Goal: Task Accomplishment & Management: Complete application form

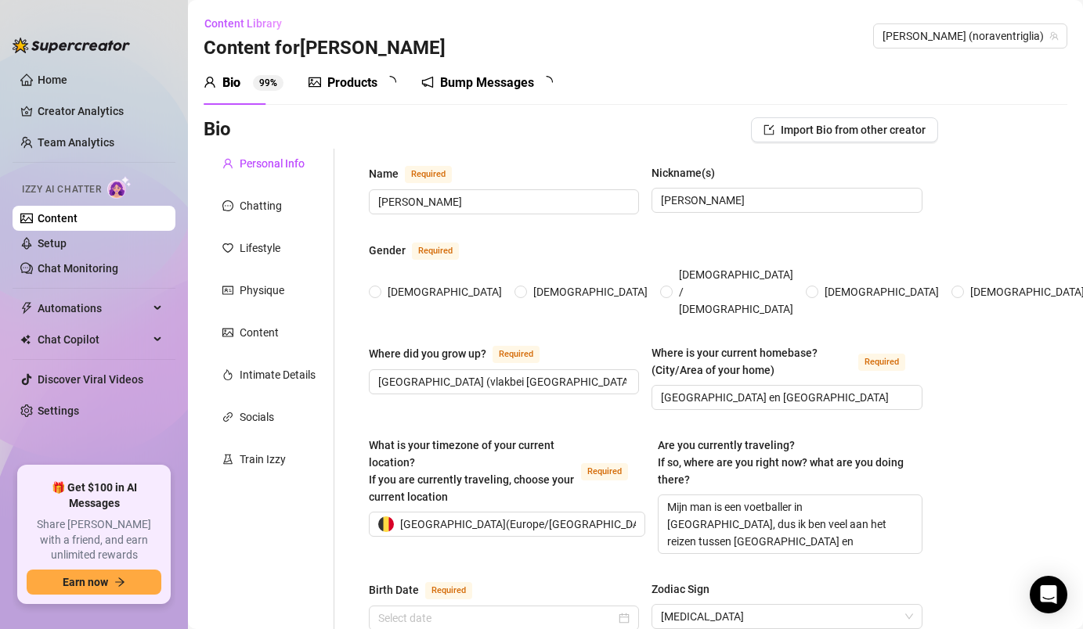
radio input "true"
type input "[DATE]"
click at [67, 74] on link "Home" at bounding box center [53, 80] width 30 height 13
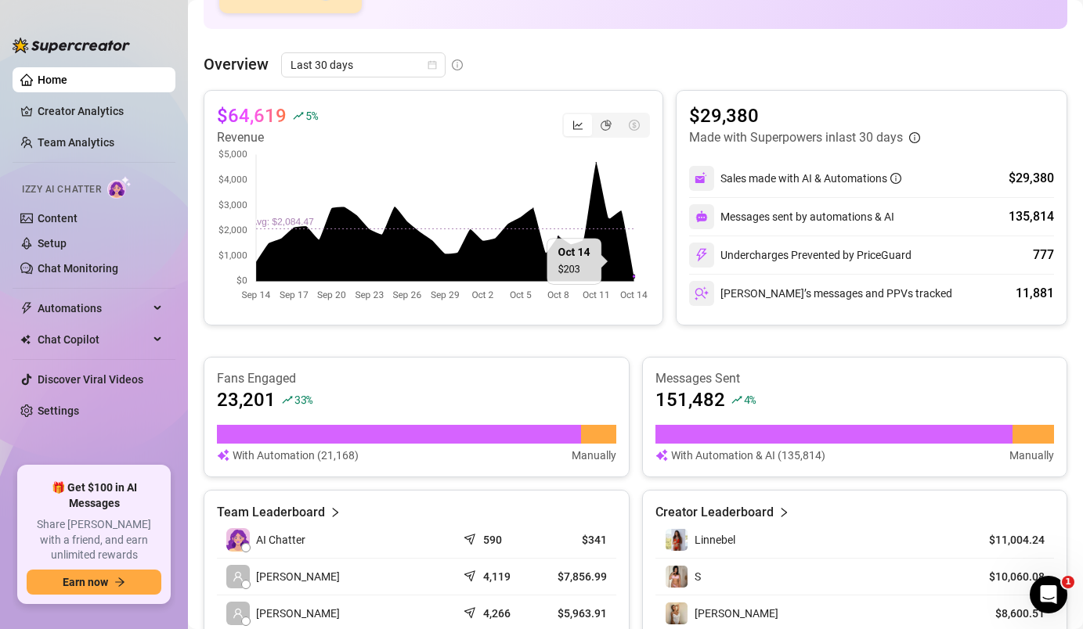
scroll to position [347, 0]
